Goal: Information Seeking & Learning: Learn about a topic

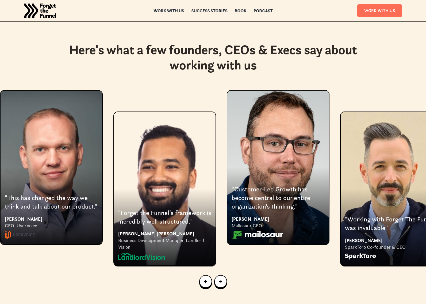
scroll to position [1065, 0]
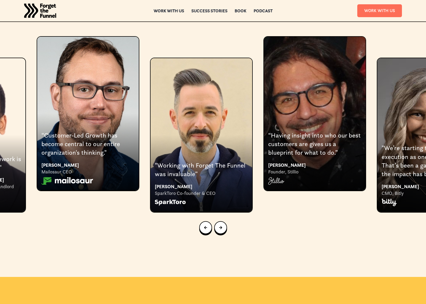
drag, startPoint x: 333, startPoint y: 119, endPoint x: 143, endPoint y: 122, distance: 190.3
click at [143, 122] on div ""This has changed the way we think and talk about our product." [PERSON_NAME] C…" at bounding box center [213, 124] width 426 height 176
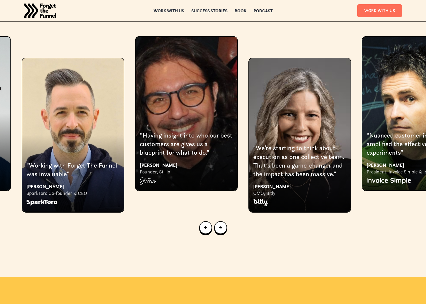
drag, startPoint x: 221, startPoint y: 121, endPoint x: 113, endPoint y: 117, distance: 107.4
click at [140, 131] on div "“Having insight into who our best customers are gives us a blueprint for what t…" at bounding box center [186, 144] width 93 height 26
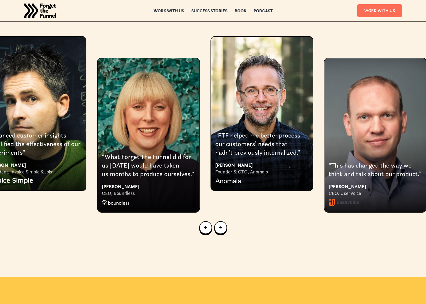
drag, startPoint x: 354, startPoint y: 123, endPoint x: 139, endPoint y: 116, distance: 215.8
click at [143, 116] on div "8 of 9" at bounding box center [149, 134] width 102 height 153
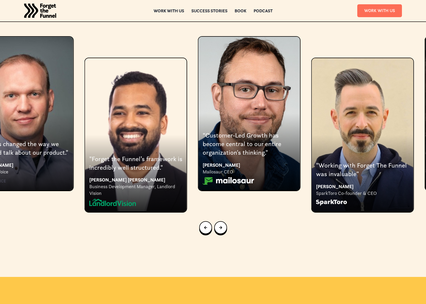
drag, startPoint x: 319, startPoint y: 126, endPoint x: 204, endPoint y: 127, distance: 115.4
click at [204, 126] on div ""This has changed the way we think and talk about our product." [PERSON_NAME] C…" at bounding box center [213, 124] width 426 height 176
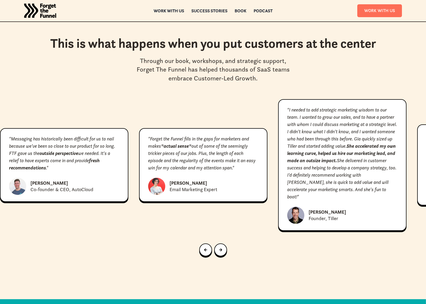
scroll to position [2434, 0]
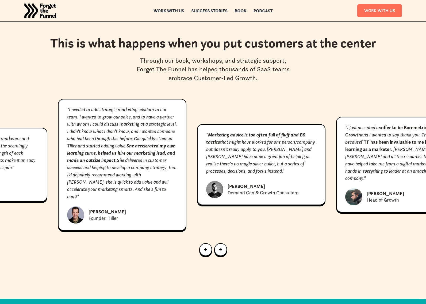
drag, startPoint x: 310, startPoint y: 156, endPoint x: 105, endPoint y: 155, distance: 205.3
click at [84, 153] on p ""I needed to add strategic marketing wisdom to our team. I wanted to grow our s…" at bounding box center [122, 153] width 110 height 94
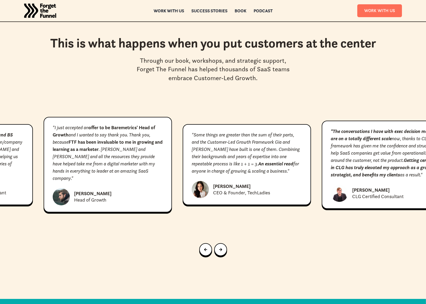
drag, startPoint x: 397, startPoint y: 157, endPoint x: 161, endPoint y: 151, distance: 236.4
click at [183, 149] on div ""Some things are greater than the sum of their parts, and the Customer-Led Grow…" at bounding box center [247, 164] width 128 height 81
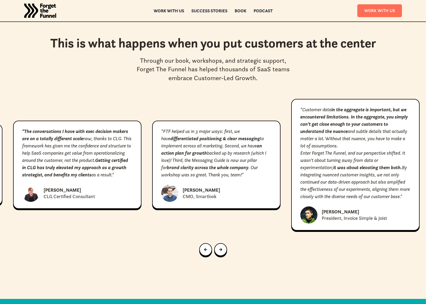
drag, startPoint x: 399, startPoint y: 164, endPoint x: 143, endPoint y: 157, distance: 256.8
click at [152, 156] on div ""FTF helped us in 3 major ways: first, we have differentiated positioning & cle…" at bounding box center [216, 164] width 128 height 88
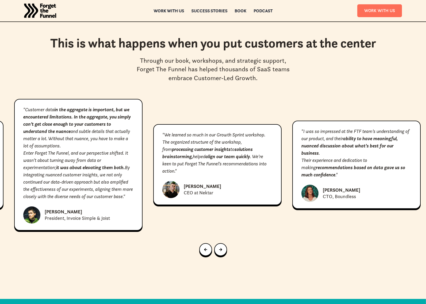
drag, startPoint x: 100, startPoint y: 149, endPoint x: 44, endPoint y: 146, distance: 55.7
click at [41, 149] on p "Enter Forget The Funnel, and our perspective shifted. It wasn't about turning a…" at bounding box center [78, 174] width 110 height 51
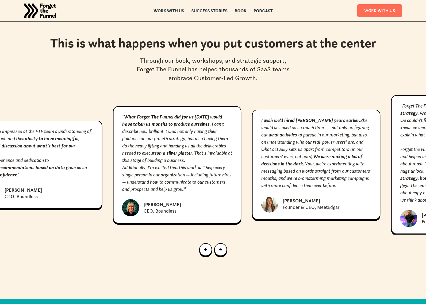
drag, startPoint x: 241, startPoint y: 155, endPoint x: 94, endPoint y: 146, distance: 147.2
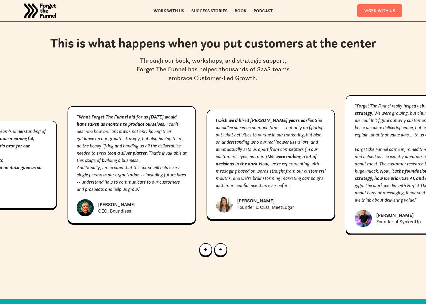
drag, startPoint x: 295, startPoint y: 165, endPoint x: 38, endPoint y: 148, distance: 257.5
click at [216, 149] on p "I wish we’d hired [PERSON_NAME] years earlier. She would’ve saved us so much ti…" at bounding box center [271, 152] width 110 height 72
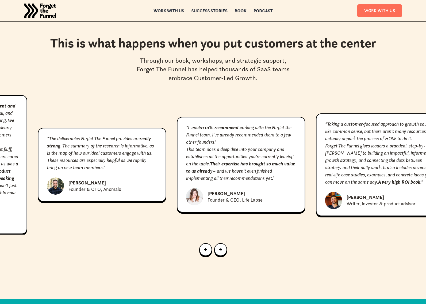
drag, startPoint x: 191, startPoint y: 169, endPoint x: 37, endPoint y: 165, distance: 154.0
click at [37, 165] on div ""Messaging has historically been difficult for us to nail because we’ve been so…" at bounding box center [213, 164] width 426 height 139
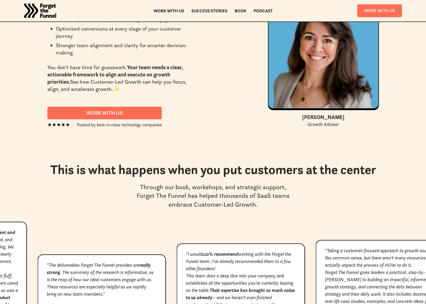
scroll to position [2515, 0]
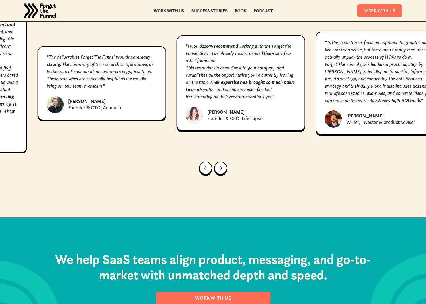
click at [175, 9] on div "Work with us" at bounding box center [169, 11] width 31 height 4
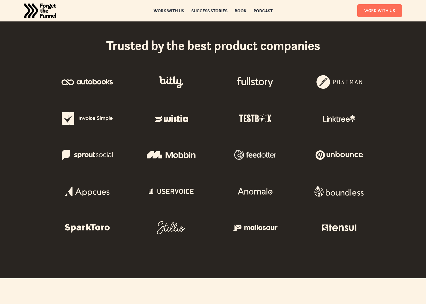
scroll to position [210, 0]
